Goal: Information Seeking & Learning: Check status

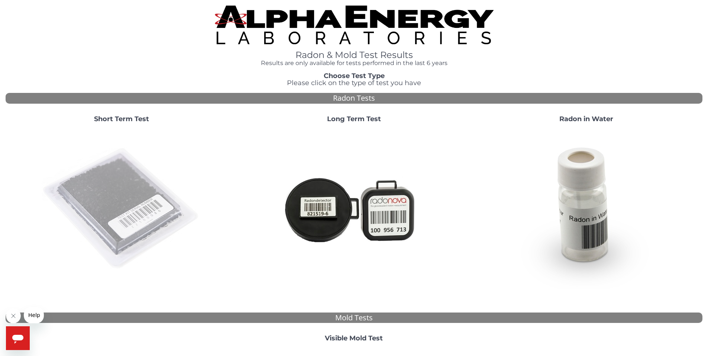
click at [119, 194] on img at bounding box center [122, 209] width 160 height 160
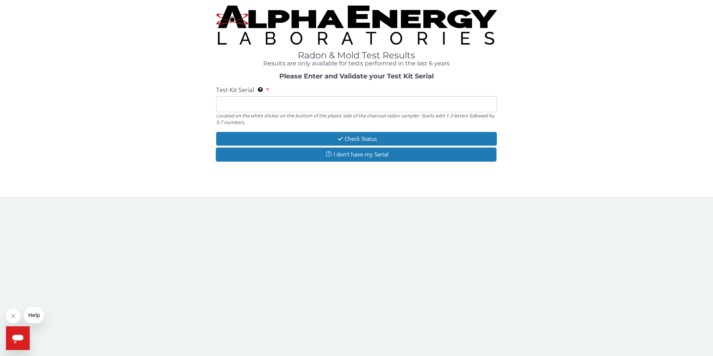
click at [373, 109] on input "Test Kit Serial Located on the white sticker on the bottom of the plastic side …" at bounding box center [356, 104] width 281 height 16
paste input "FE456598"
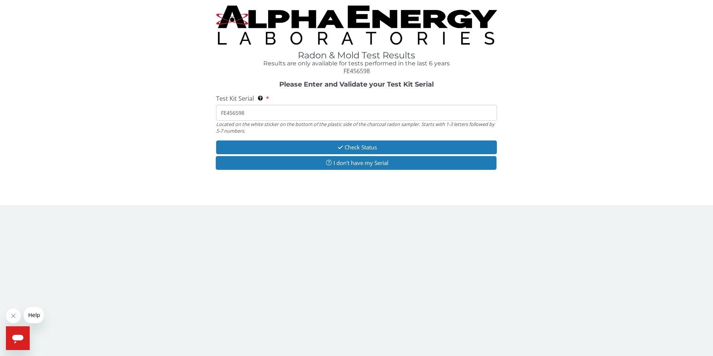
click at [221, 114] on input "FE456598" at bounding box center [356, 113] width 281 height 16
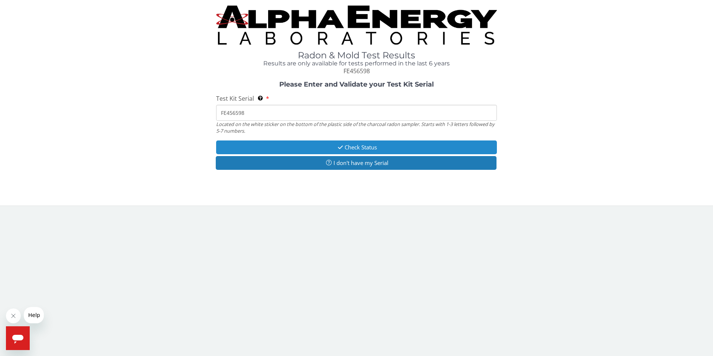
type input "FE456598"
click at [376, 147] on button "Check Status" at bounding box center [356, 147] width 281 height 14
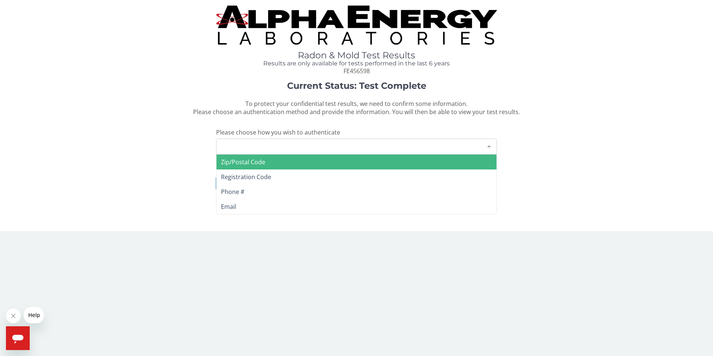
click at [468, 150] on div "Please make a selection" at bounding box center [356, 147] width 281 height 16
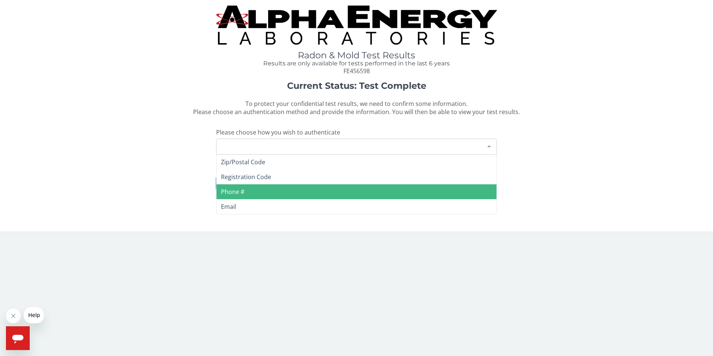
click at [279, 193] on span "Phone #" at bounding box center [357, 191] width 280 height 15
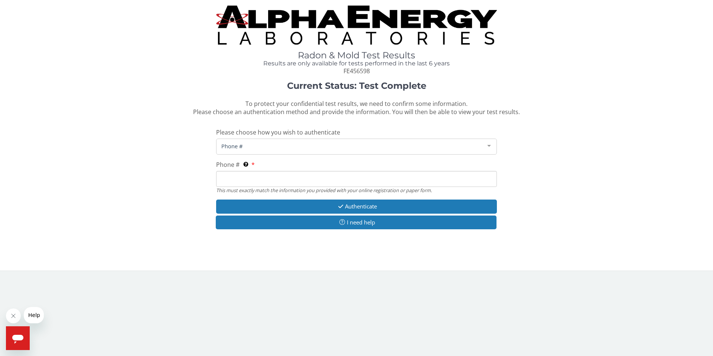
click at [346, 179] on input "Phone # This must exactly match the information you provided with your online r…" at bounding box center [356, 179] width 281 height 16
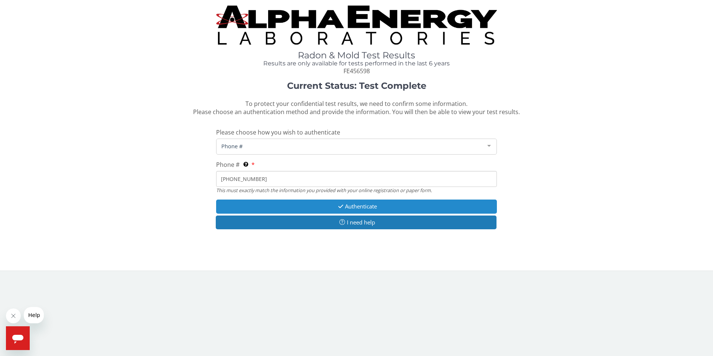
type input "[PHONE_NUMBER]"
click at [358, 206] on button "Authenticate" at bounding box center [356, 206] width 281 height 14
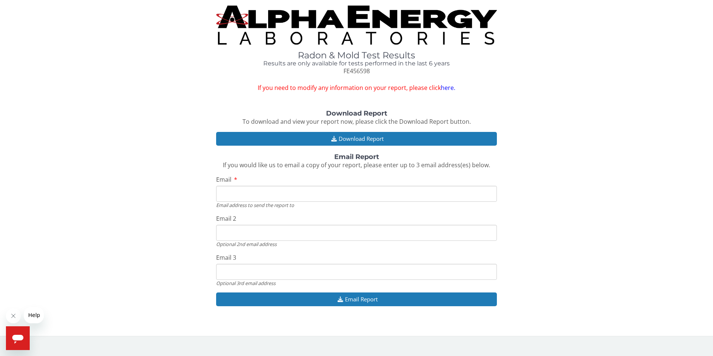
click at [411, 192] on input "Email" at bounding box center [356, 194] width 281 height 16
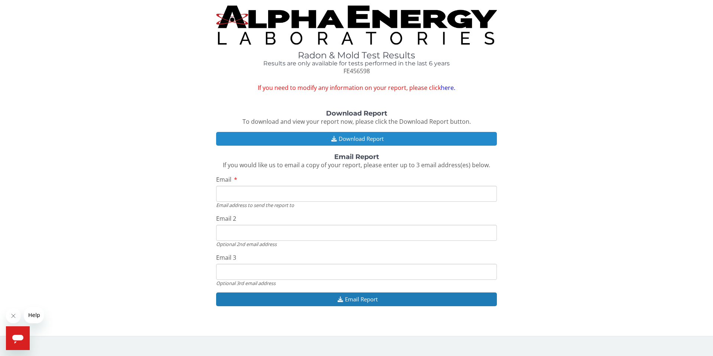
click at [396, 138] on button "Download Report" at bounding box center [356, 139] width 281 height 14
